Goal: Navigation & Orientation: Find specific page/section

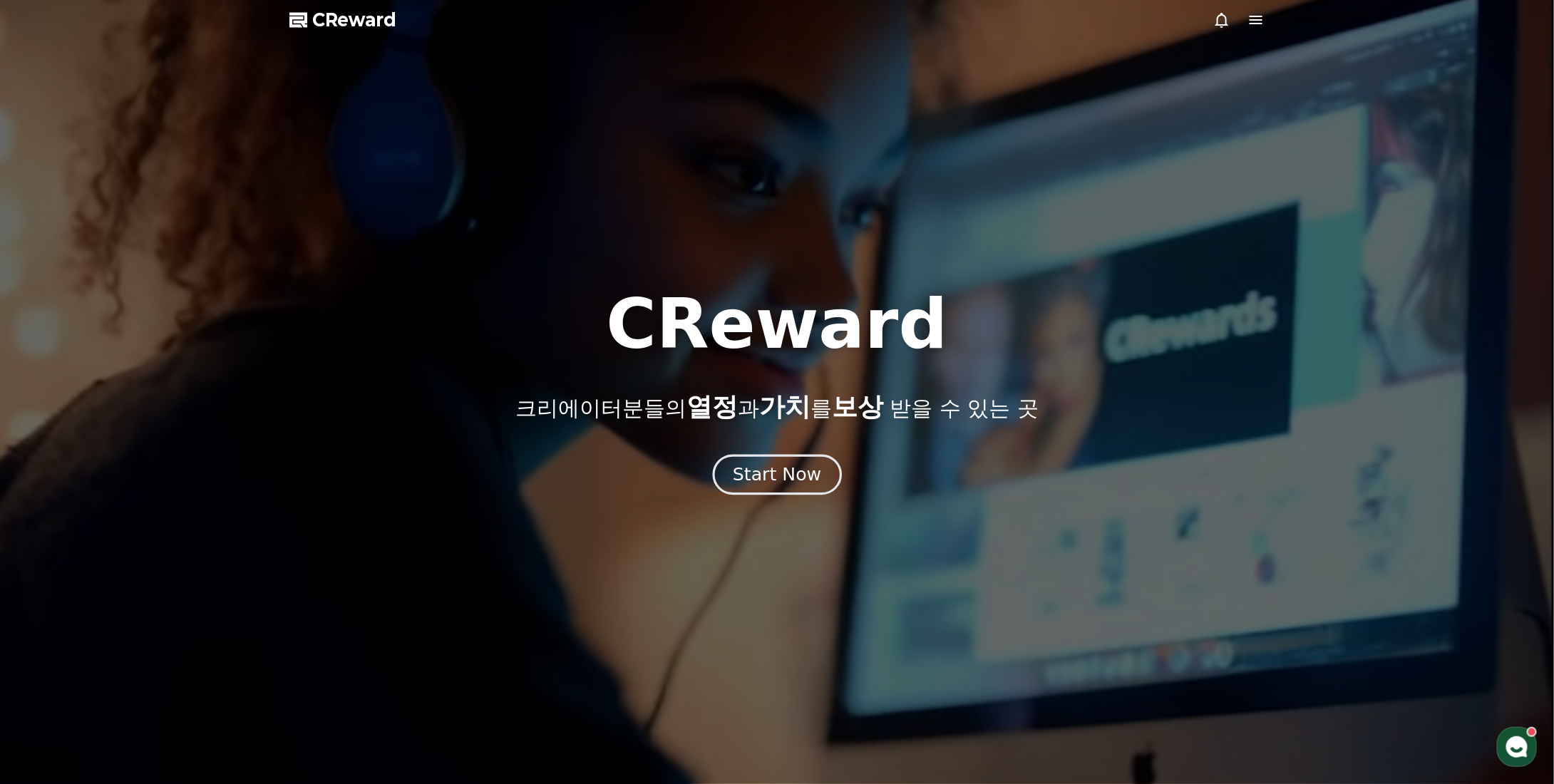
click at [791, 481] on div "Start Now" at bounding box center [777, 475] width 88 height 24
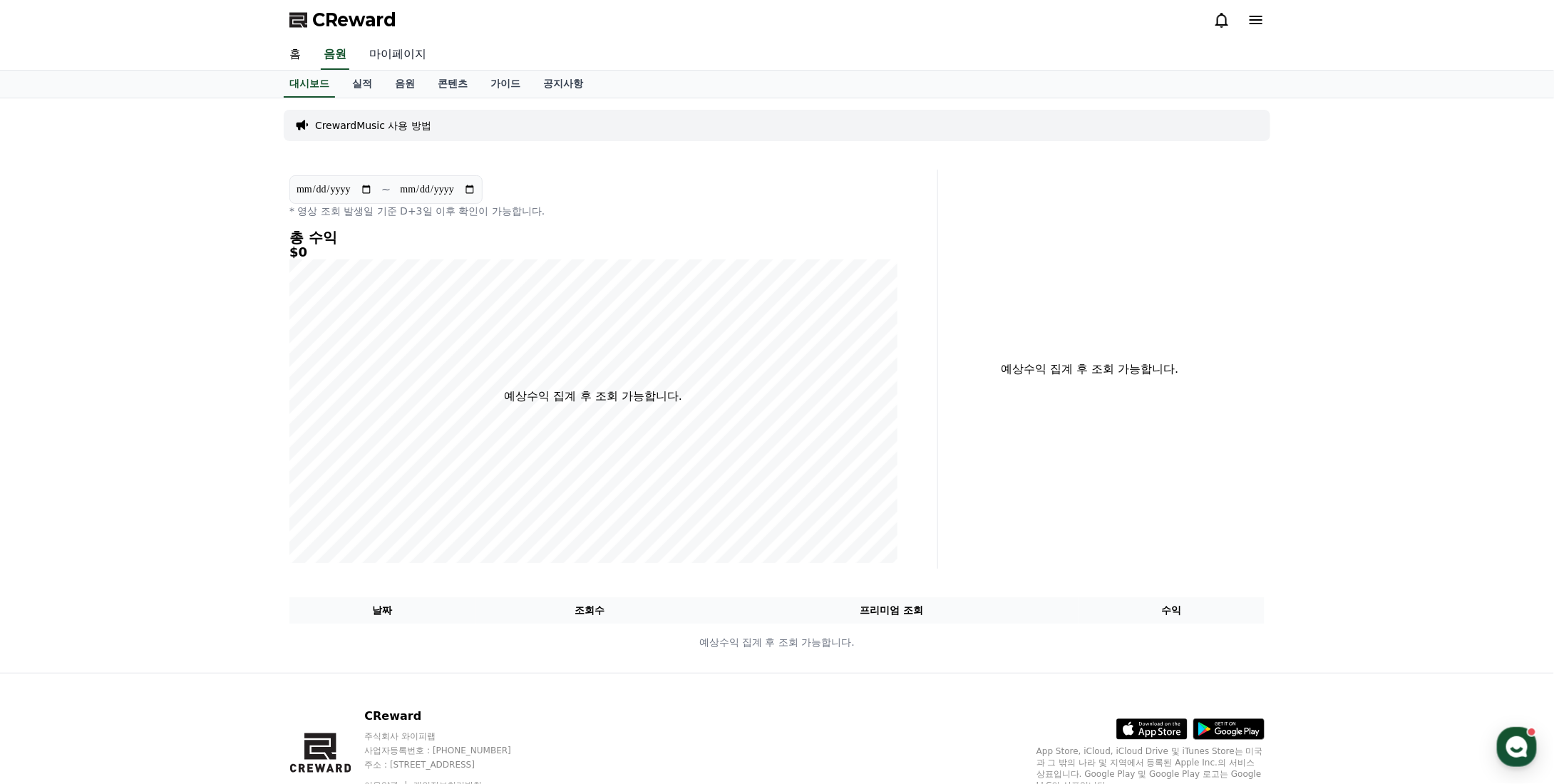
click at [384, 53] on link "마이페이지" at bounding box center [398, 55] width 80 height 30
select select "**********"
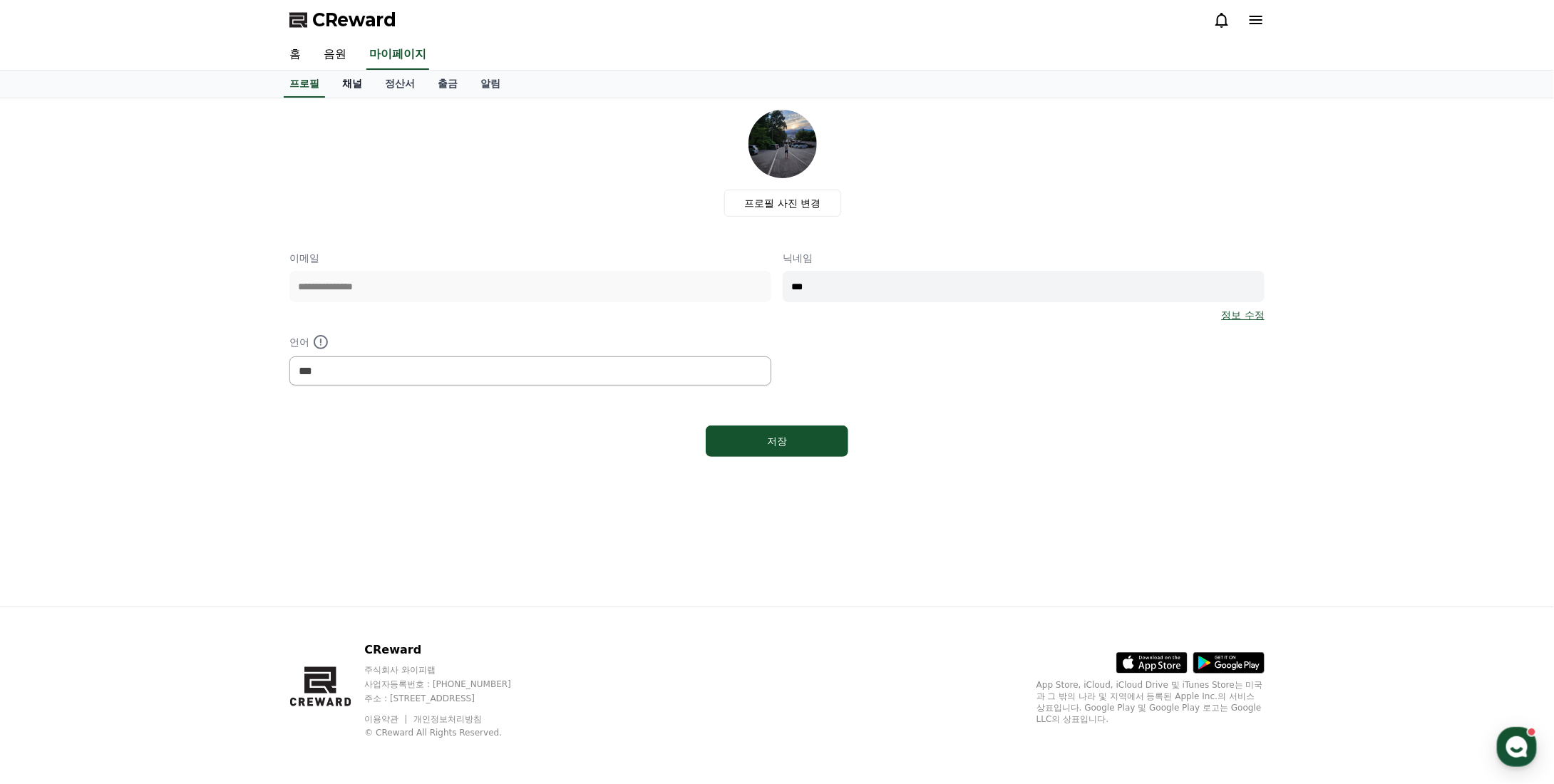
click at [352, 82] on link "채널" at bounding box center [352, 84] width 43 height 27
